Goal: Task Accomplishment & Management: Manage account settings

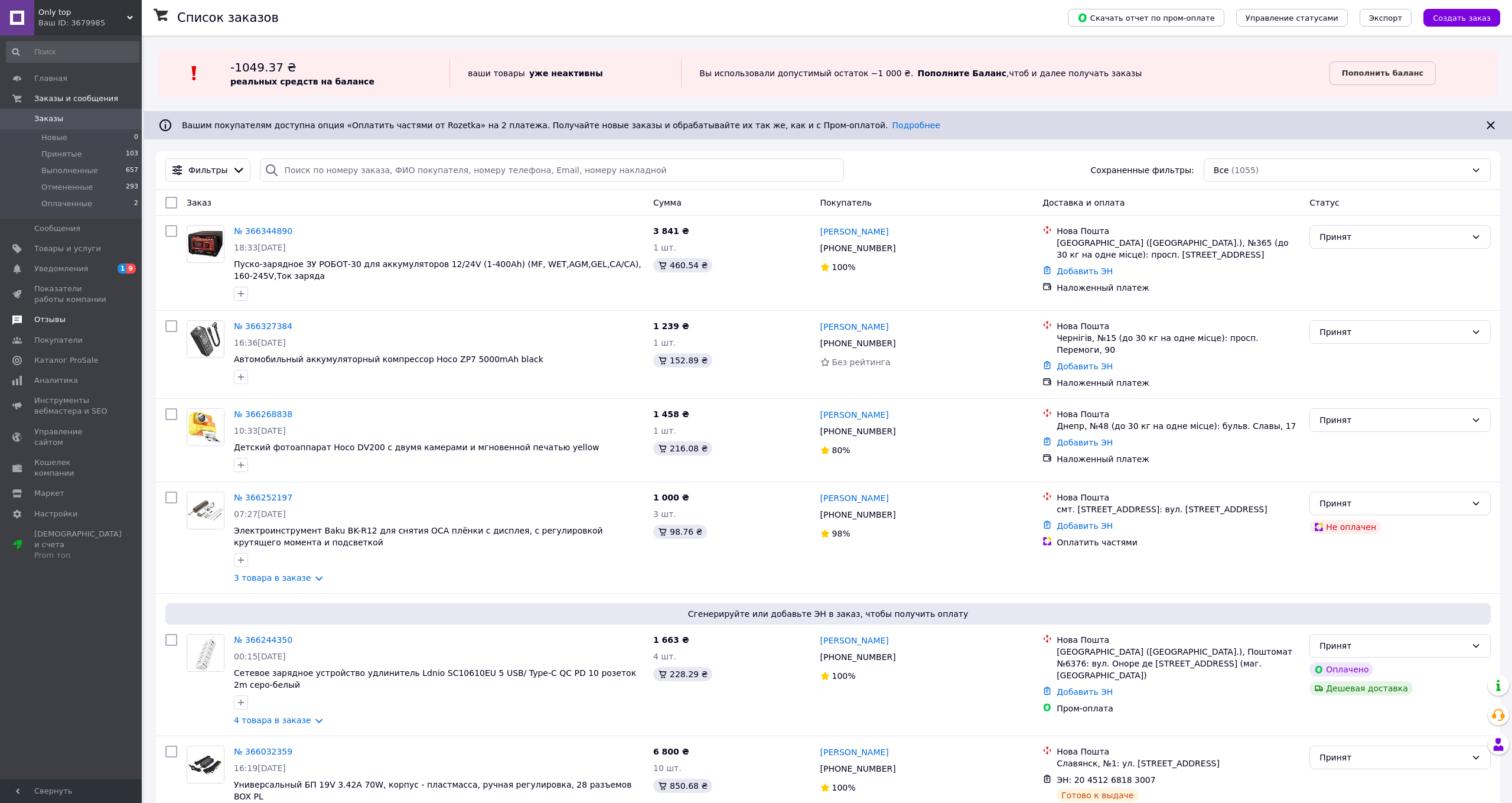
click at [69, 321] on span "Отзывы" at bounding box center [71, 320] width 75 height 10
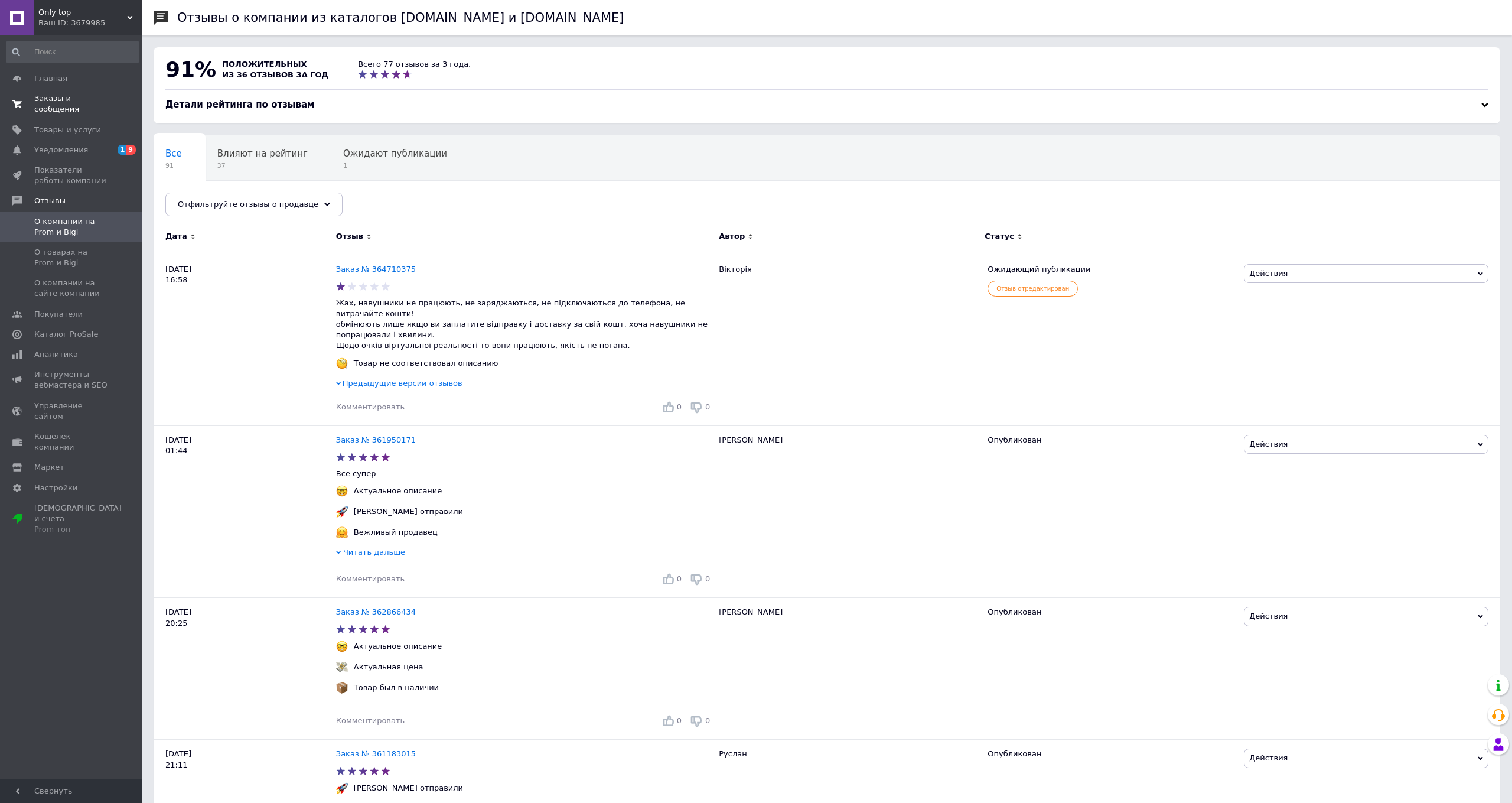
click at [48, 106] on span "Заказы и сообщения" at bounding box center [71, 104] width 75 height 21
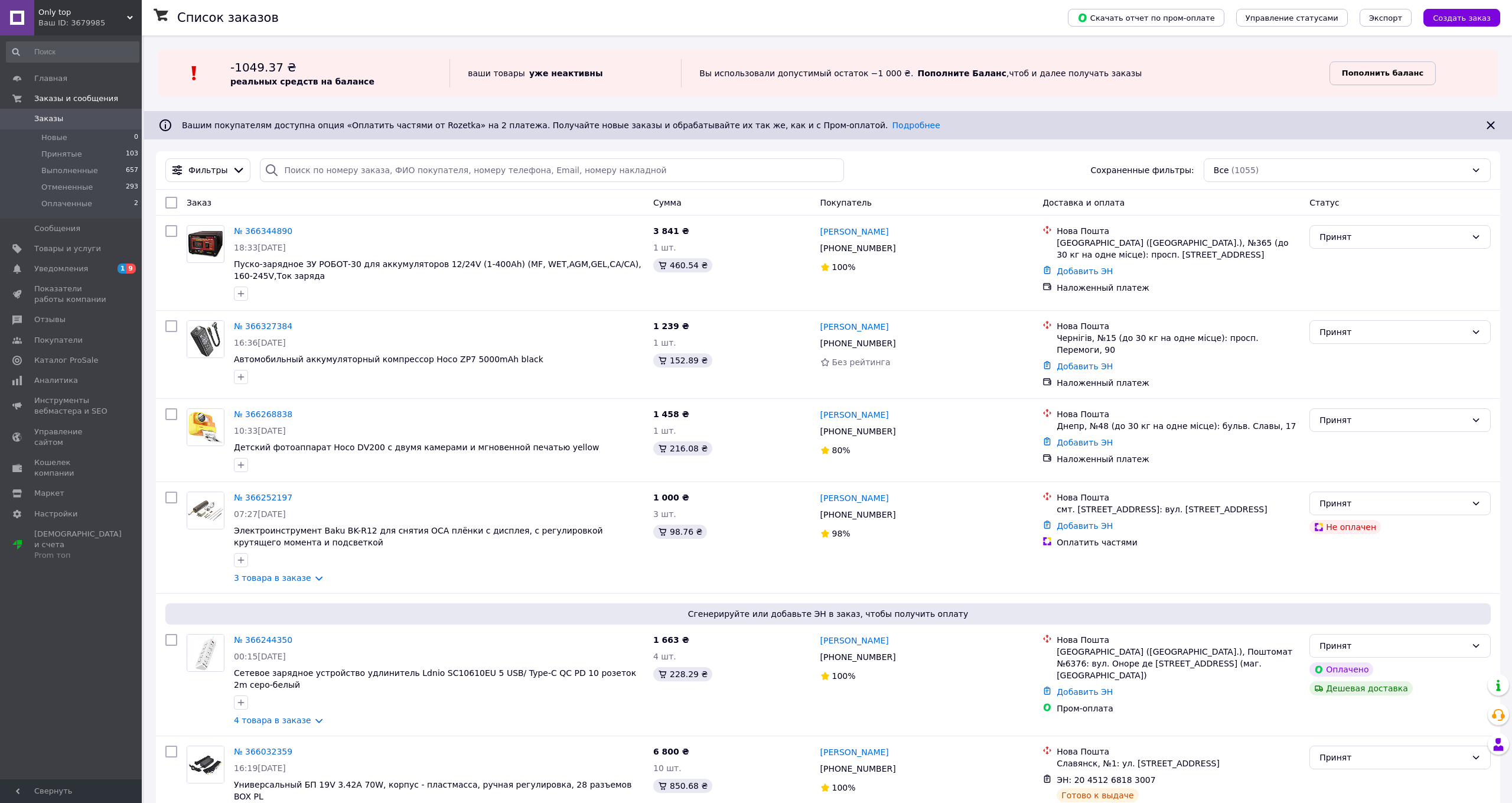
click at [1418, 73] on b "Пополнить баланс" at bounding box center [1382, 73] width 81 height 9
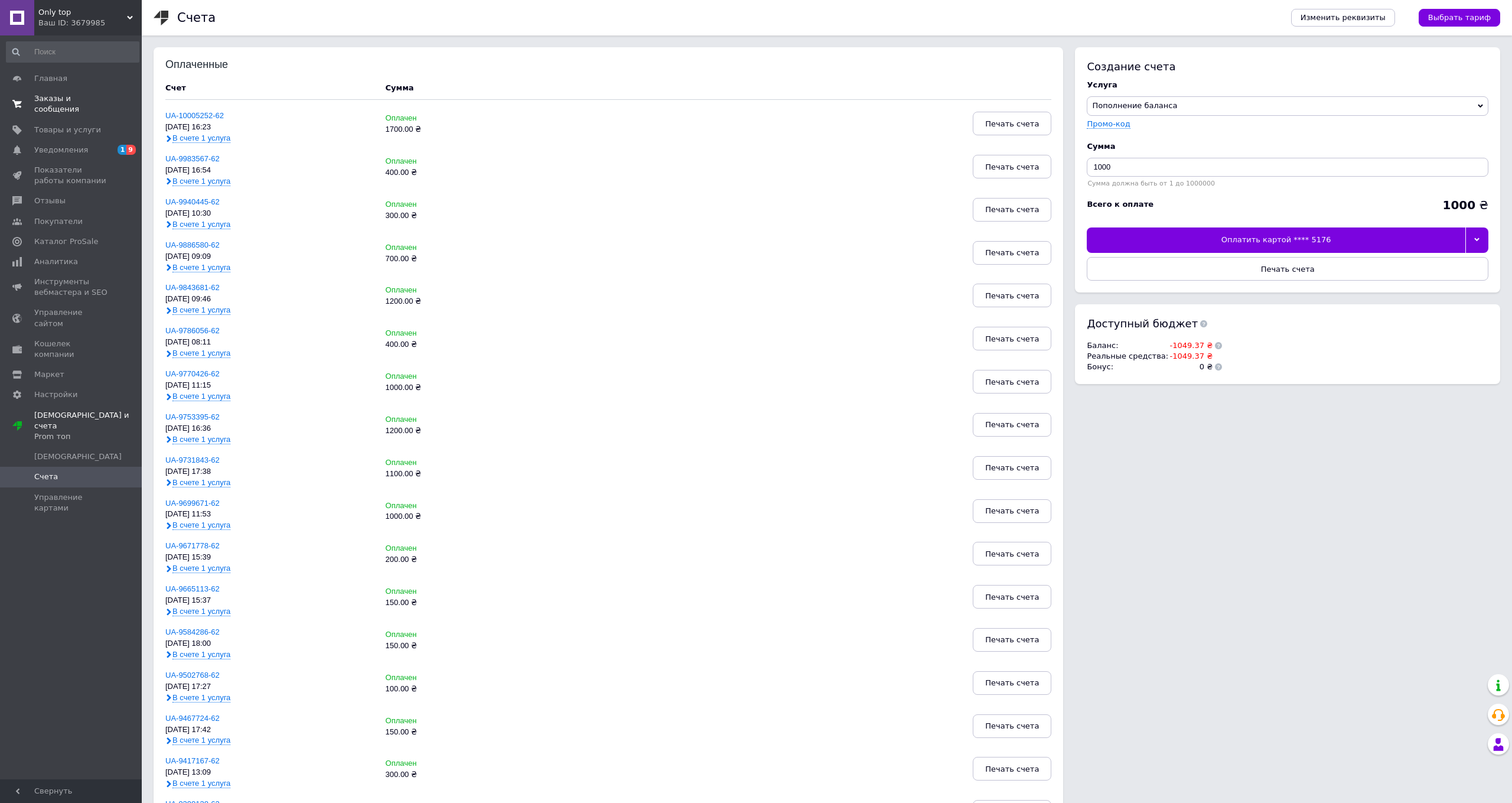
click at [64, 108] on span "Заказы и сообщения" at bounding box center [71, 104] width 75 height 21
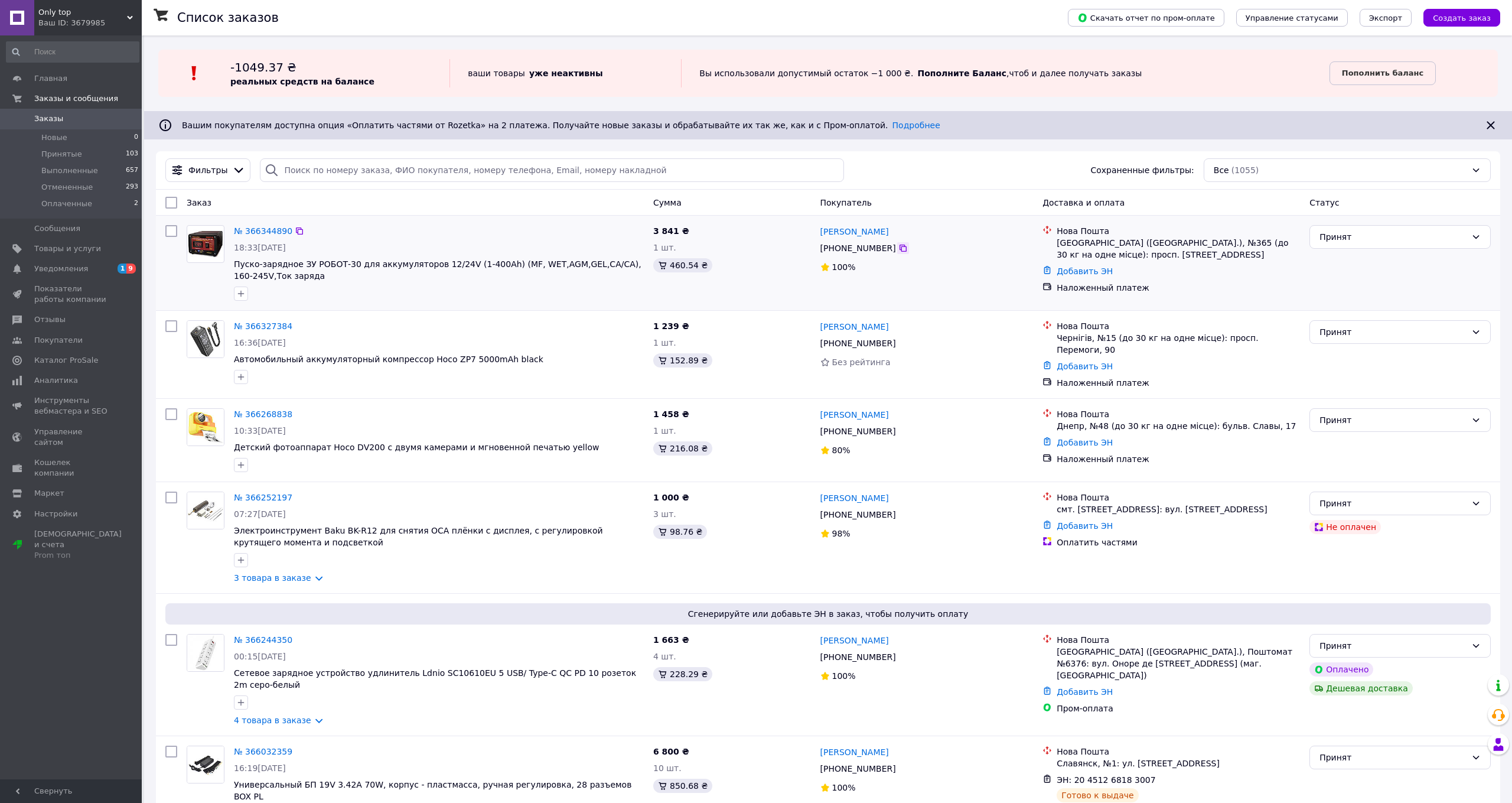
click at [908, 253] on icon at bounding box center [903, 248] width 9 height 9
copy span "Пуско-зарядное ЗУ РОБОТ-30 для аккумуляторов 12/24V (1-400Ah) (MF, WET,AGM,GEL,…"
drag, startPoint x: 461, startPoint y: 296, endPoint x: 231, endPoint y: 277, distance: 230.8
click at [231, 277] on div "№ 366344890 18:33, 12.10.2025 Пуско-зарядное ЗУ РОБОТ-30 для аккумуляторов 12/2…" at bounding box center [439, 263] width 419 height 85
